Goal: Task Accomplishment & Management: Complete application form

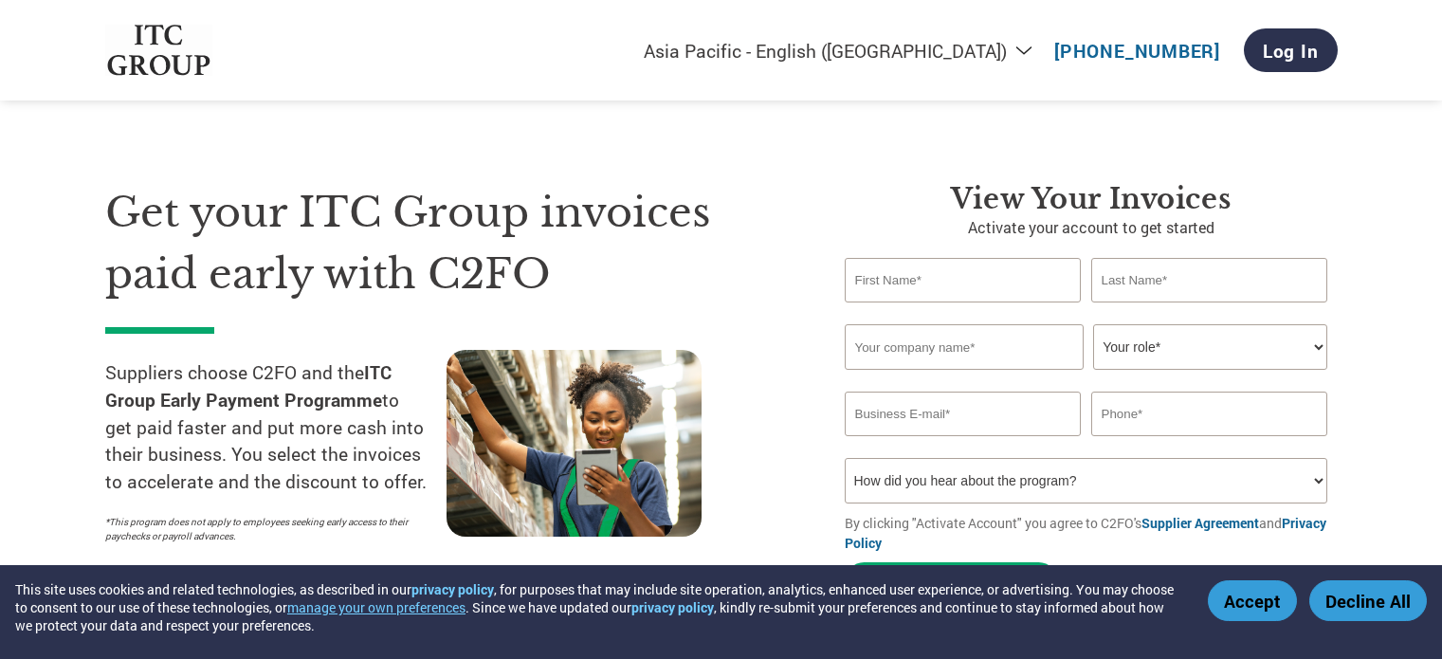
select select "en-IN"
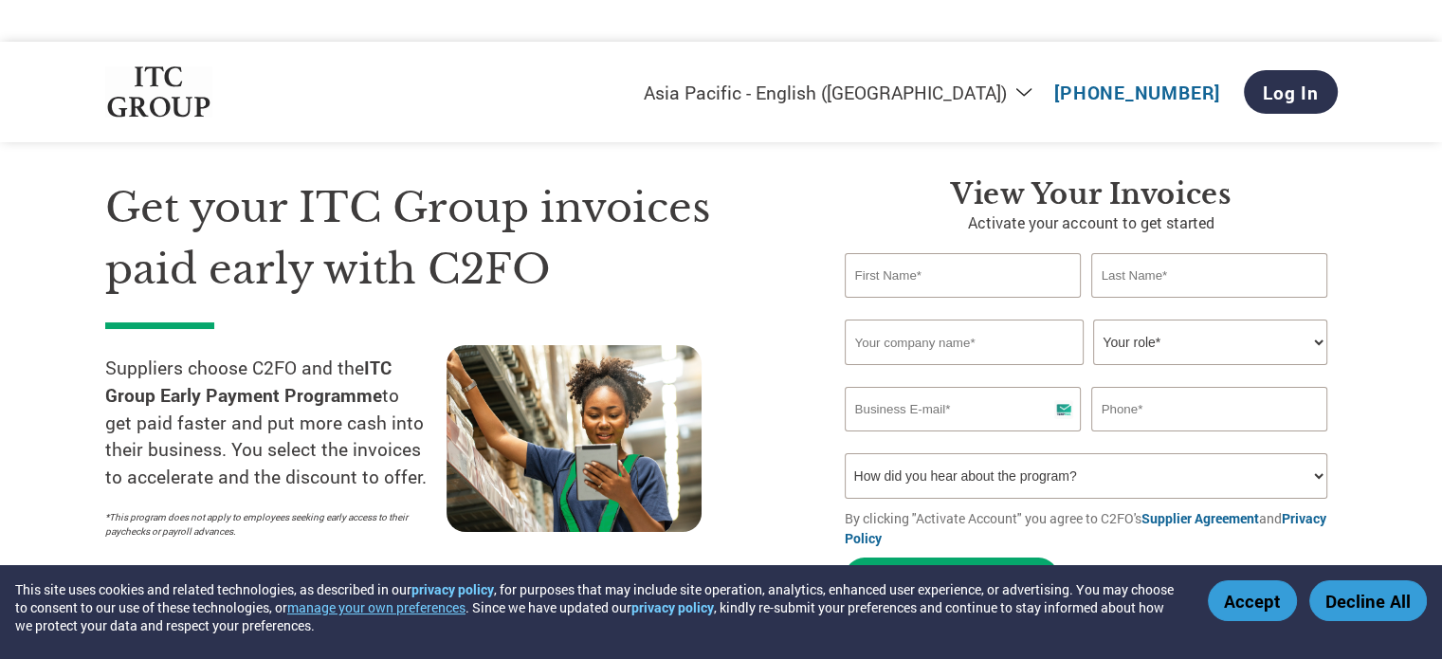
scroll to position [36, 0]
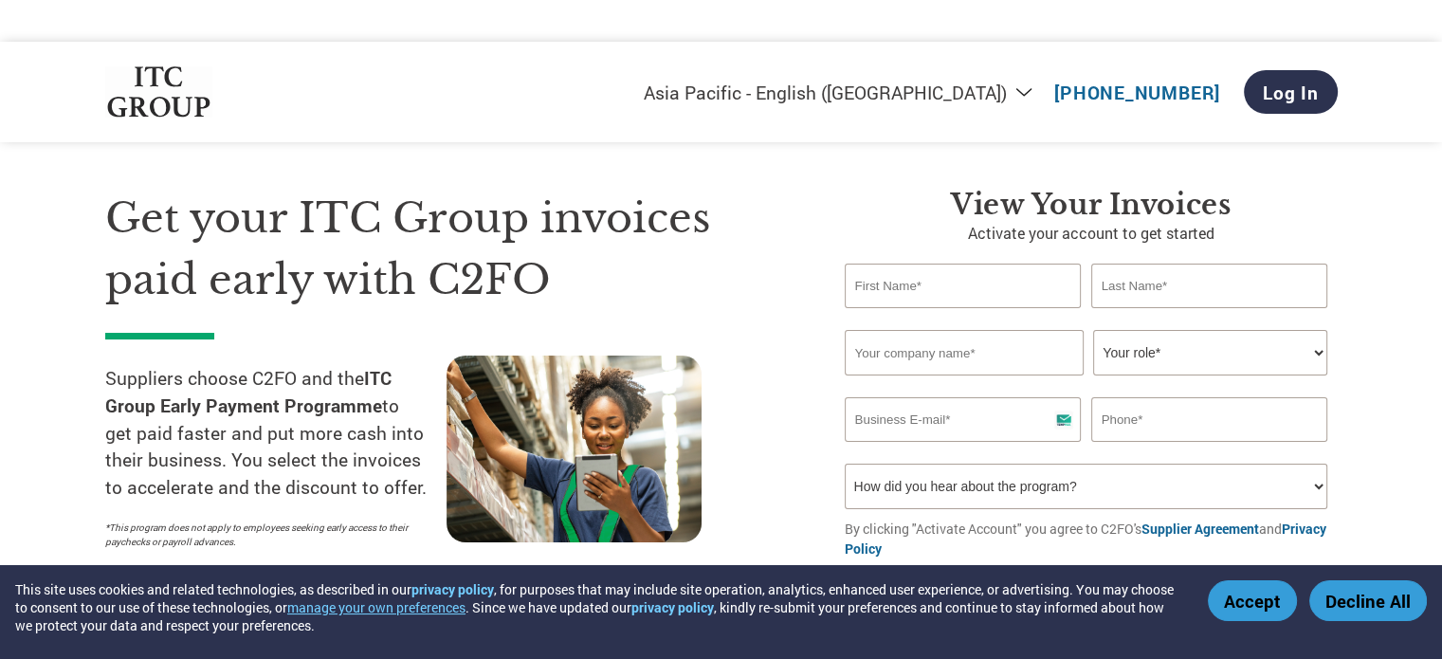
click at [967, 264] on input "text" at bounding box center [963, 286] width 237 height 45
click at [1150, 464] on select "How did you hear about the program? Received a letter Email Social Media Online…" at bounding box center [1087, 487] width 484 height 46
select select "Email"
click at [845, 464] on select "How did you hear about the program? Received a letter Email Social Media Online…" at bounding box center [1087, 487] width 484 height 46
click at [1036, 264] on input "text" at bounding box center [963, 286] width 237 height 45
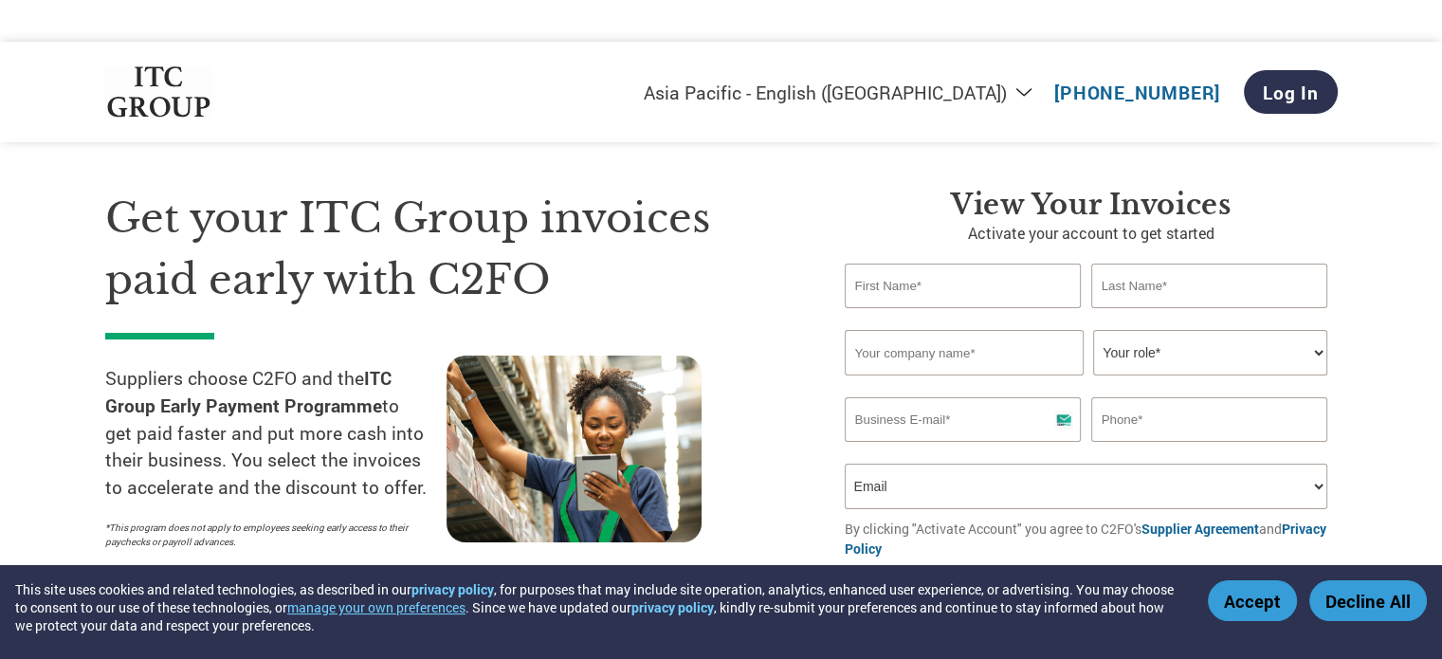
click at [1192, 222] on p "Activate your account to get started" at bounding box center [1091, 233] width 493 height 23
click at [1026, 215] on div "View your invoices Activate your account to get started Invalid first name or f…" at bounding box center [1091, 402] width 493 height 429
click at [982, 264] on input "text" at bounding box center [963, 286] width 237 height 45
click at [1199, 264] on input "text" at bounding box center [1209, 286] width 237 height 45
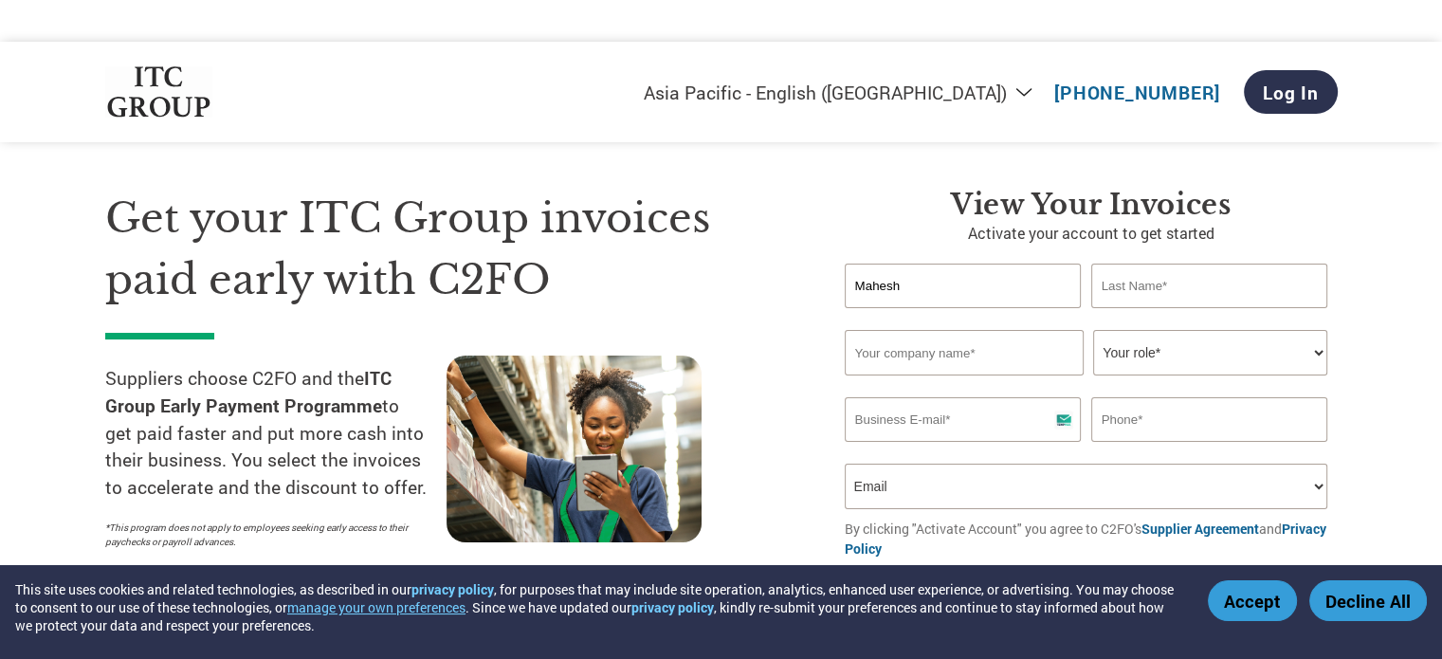
click at [1014, 264] on input "Mahesh" at bounding box center [963, 286] width 237 height 45
type input "Mahesh kumar"
click at [1133, 264] on input "text" at bounding box center [1209, 286] width 237 height 45
type input "Mishra"
click at [999, 330] on input "text" at bounding box center [964, 353] width 239 height 46
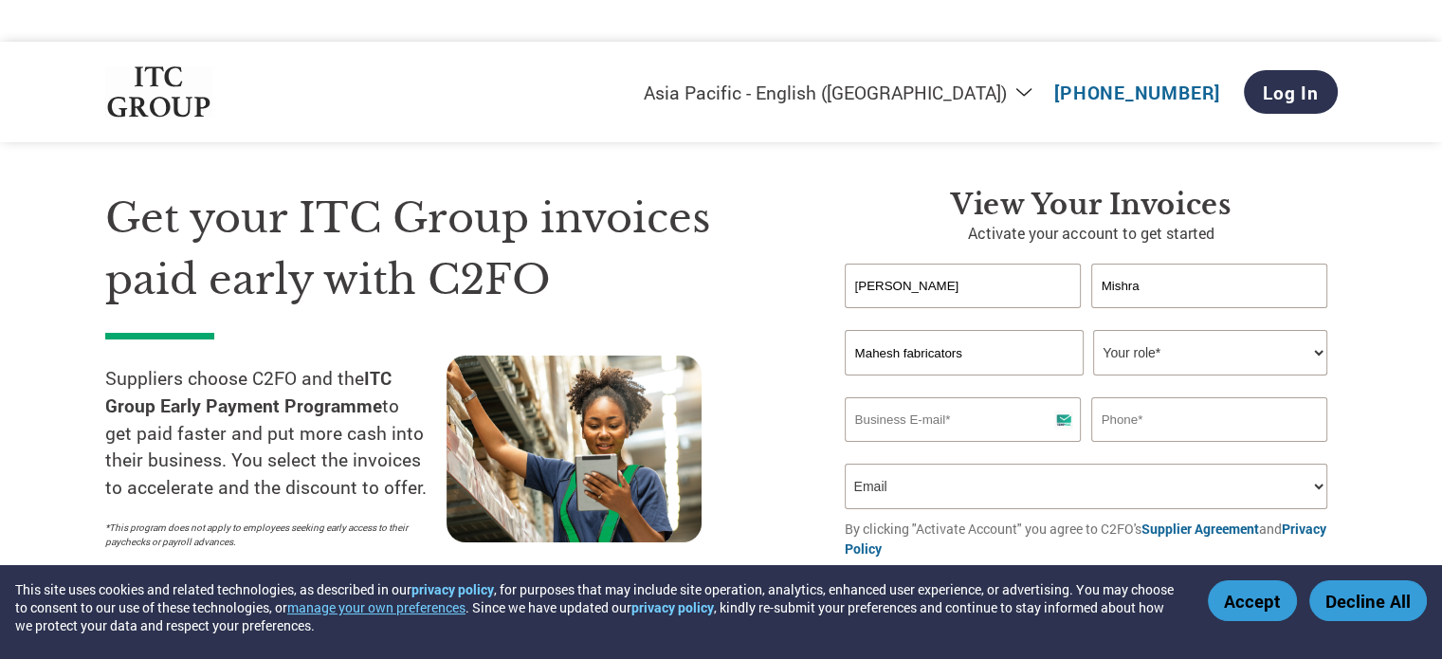
type input "Mahesh fabricators"
click at [1180, 330] on select "Your role* CFO Controller Credit Manager Finance Director Treasurer CEO Preside…" at bounding box center [1210, 353] width 234 height 46
select select "OWNER_FOUNDER"
click at [1093, 330] on select "Your role* CFO Controller Credit Manager Finance Director Treasurer CEO Preside…" at bounding box center [1210, 353] width 234 height 46
click at [1021, 397] on input "email" at bounding box center [963, 419] width 237 height 45
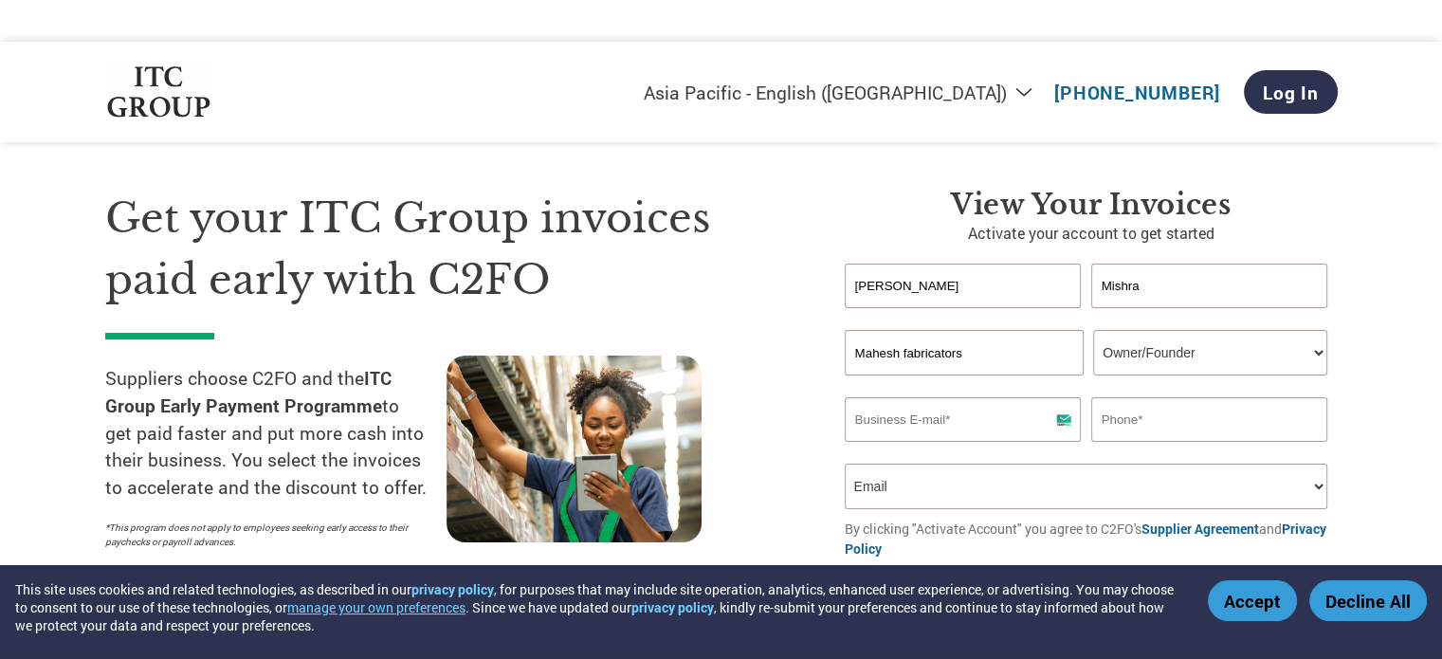
paste input "info@maheshfabricator.com"
type input "info@maheshfabricator.com"
click at [1204, 397] on input "text" at bounding box center [1209, 419] width 237 height 45
type input "9"
type input "9891299116"
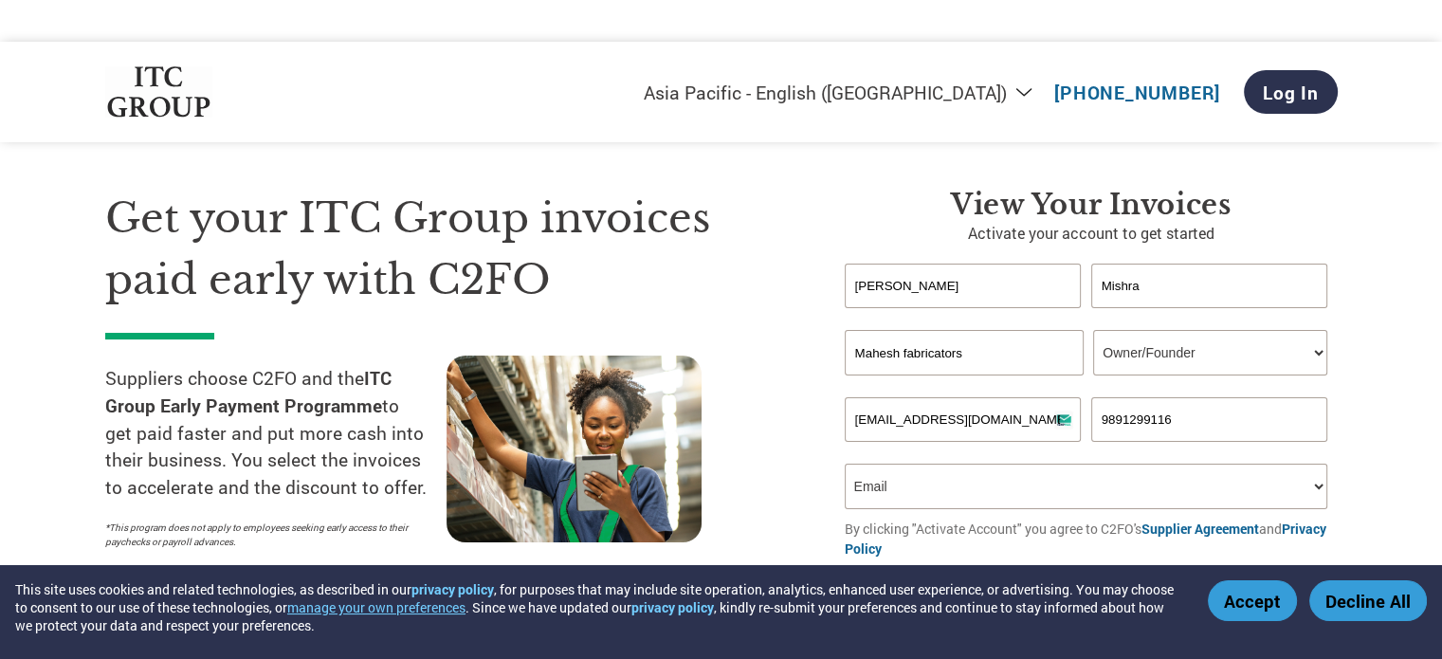
click at [1202, 464] on select "How did you hear about the program? Received a letter Email Social Media Online…" at bounding box center [1087, 487] width 484 height 46
click at [1187, 464] on select "How did you hear about the program? Received a letter Email Social Media Online…" at bounding box center [1087, 487] width 484 height 46
click at [996, 568] on button "Activate Account" at bounding box center [951, 587] width 213 height 39
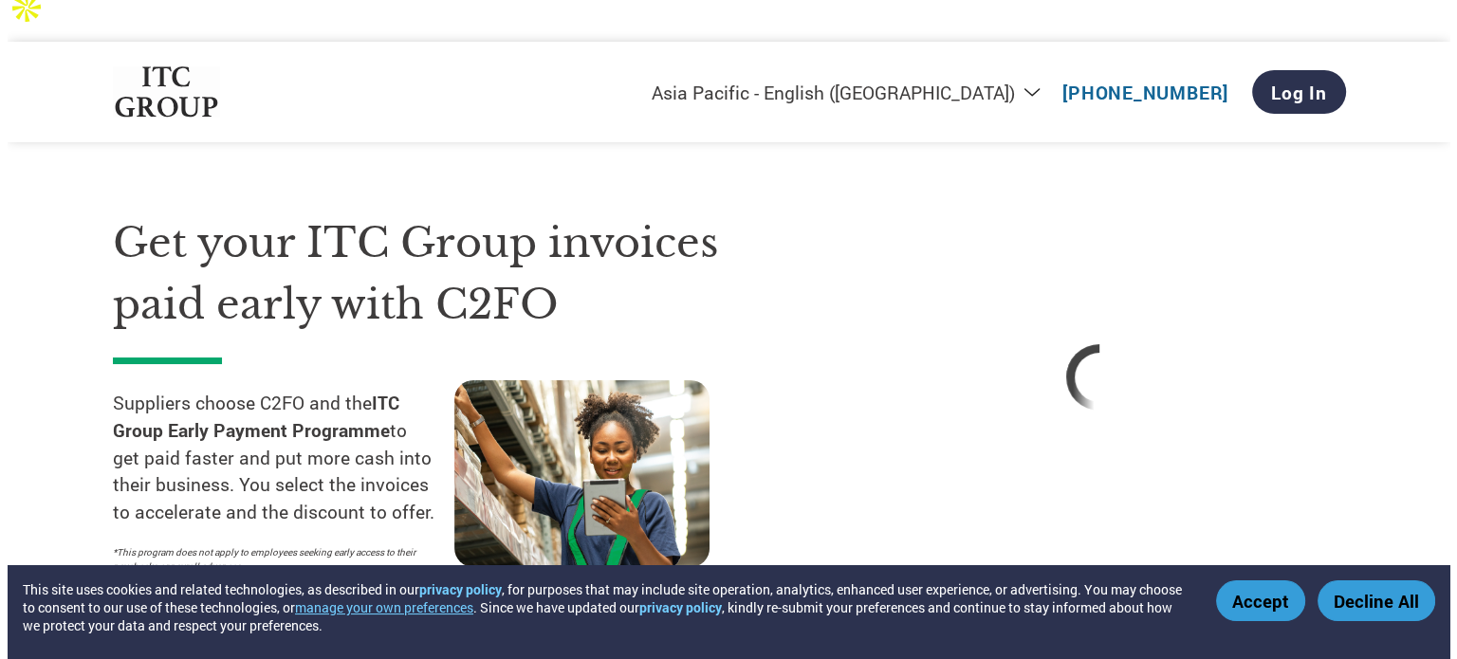
scroll to position [0, 0]
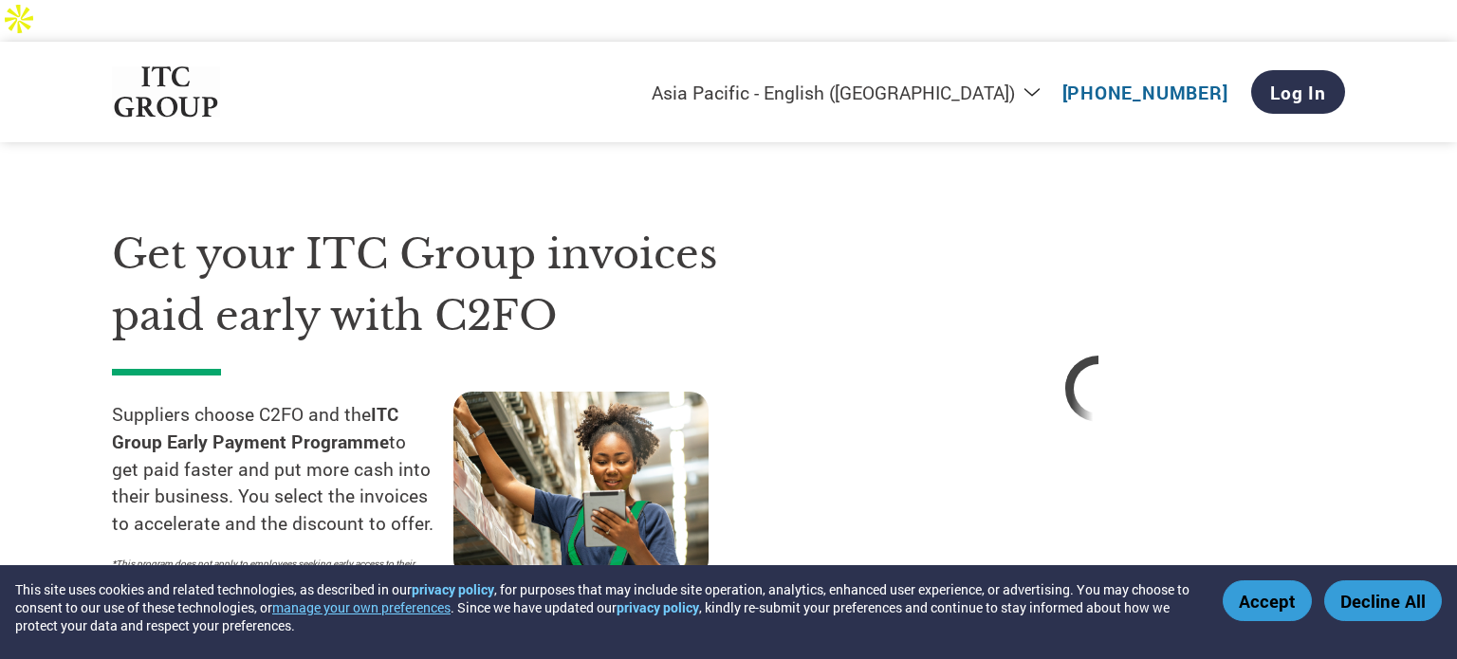
select select "en-IN"
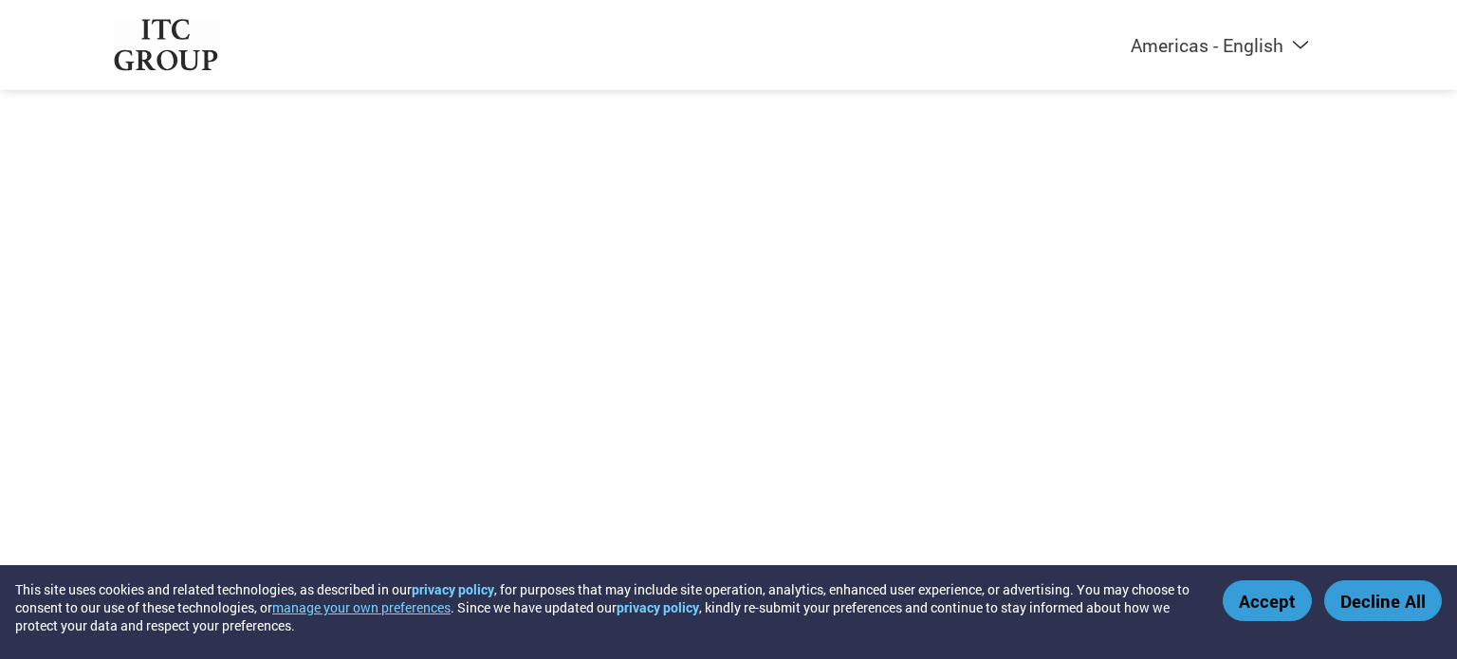
select select "en-IN"
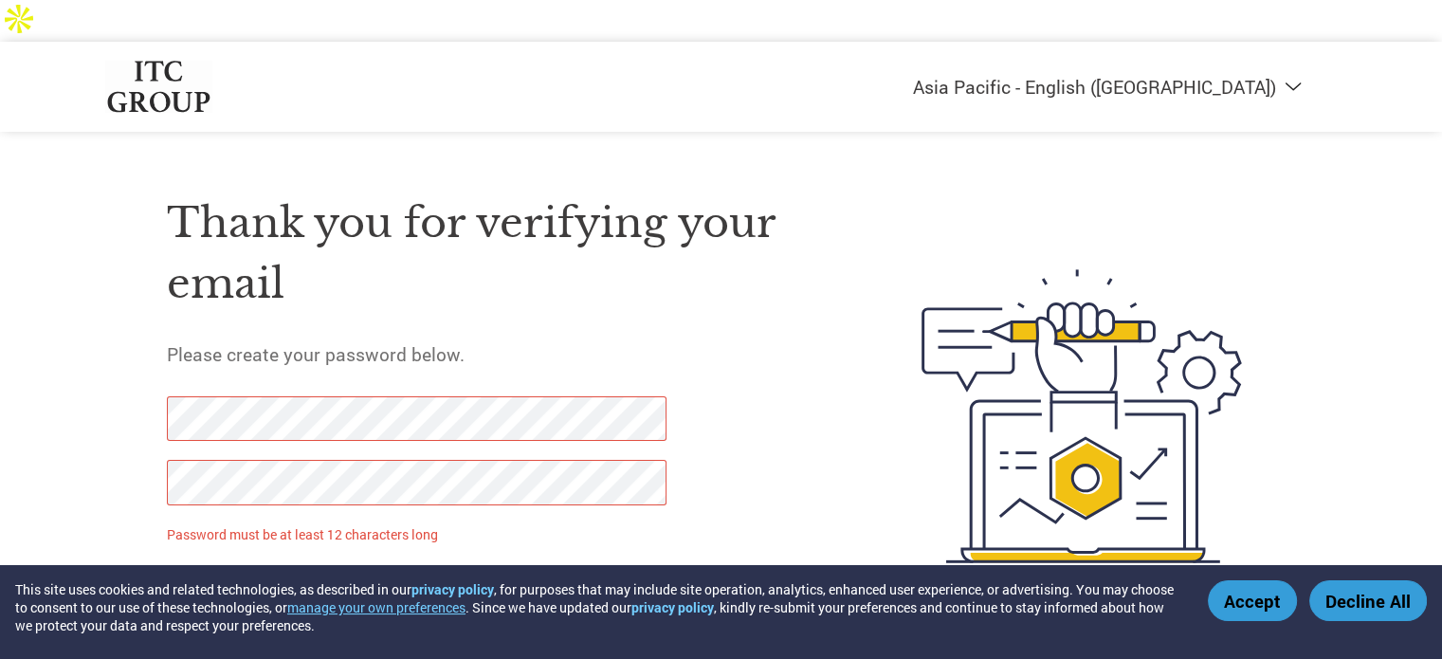
scroll to position [13, 0]
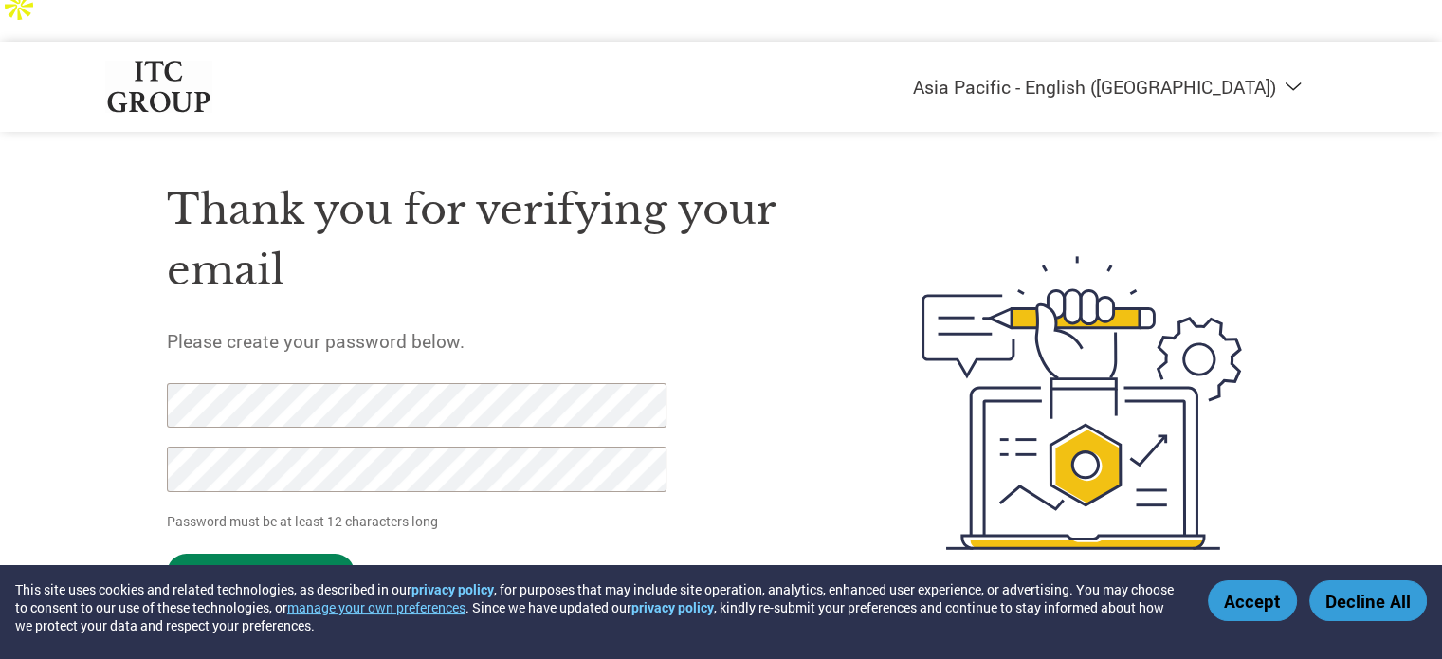
click at [315, 554] on input "Set Password" at bounding box center [261, 573] width 188 height 39
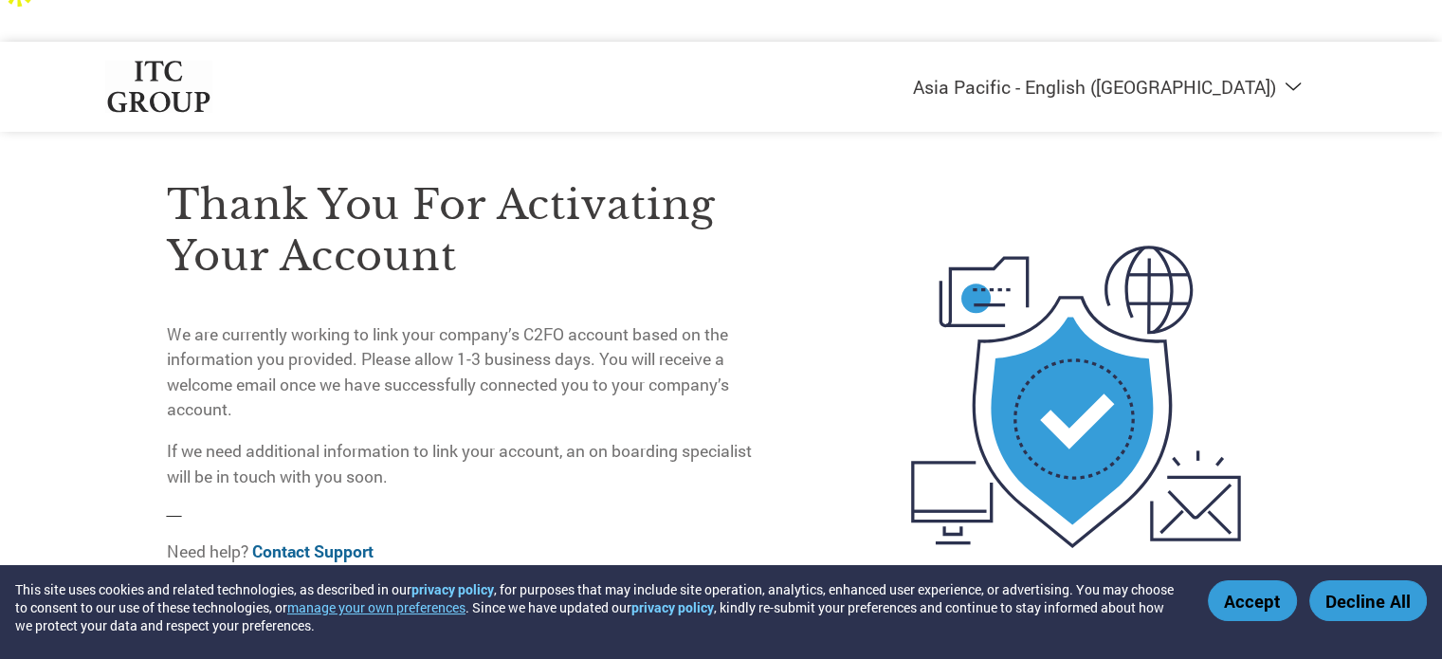
scroll to position [28, 0]
